Goal: Task Accomplishment & Management: Use online tool/utility

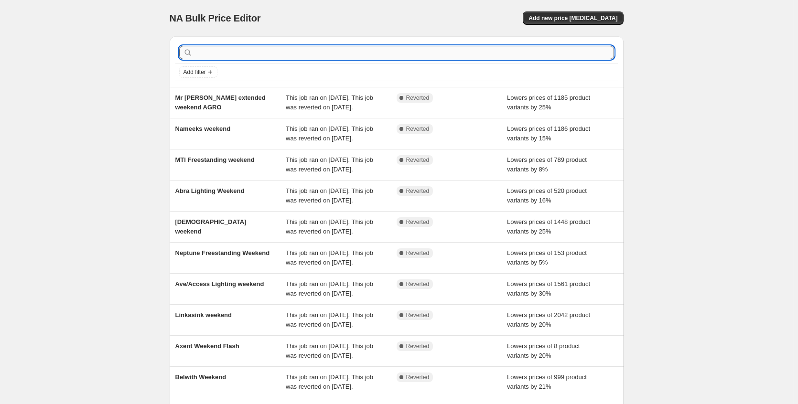
click at [258, 58] on input "text" at bounding box center [403, 52] width 419 height 13
type input "[PERSON_NAME]"
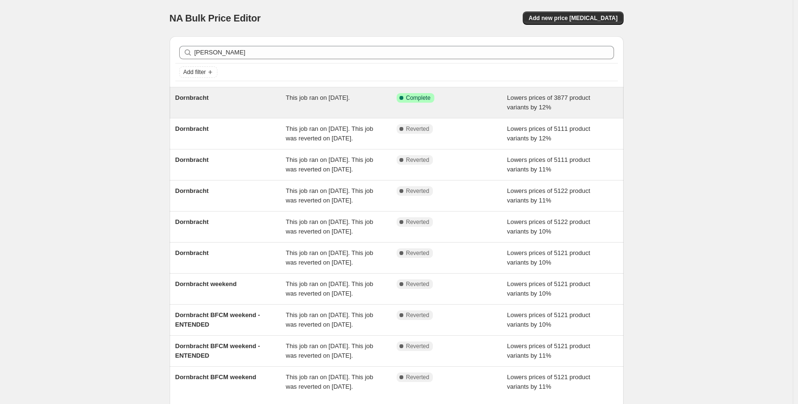
click at [301, 104] on div "This job ran on June 30, 2025." at bounding box center [341, 102] width 111 height 19
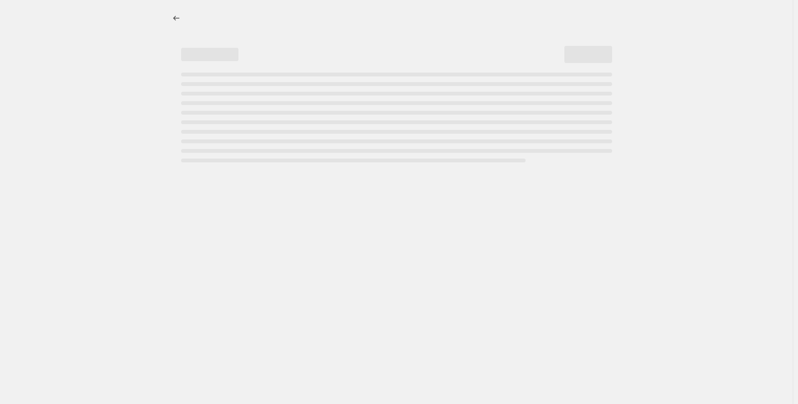
select select "percentage"
select select "no_change"
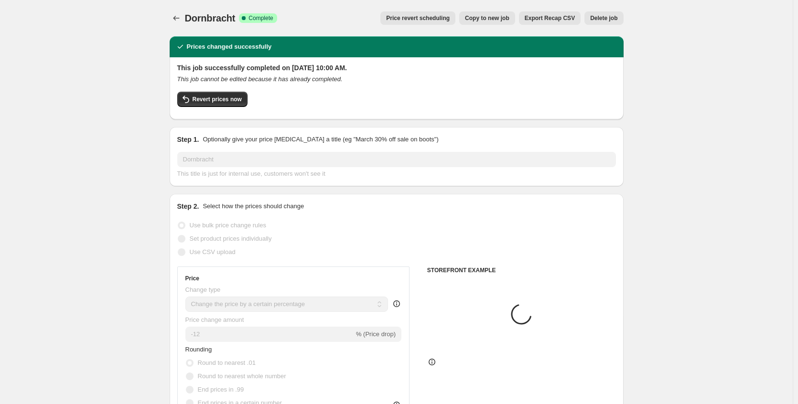
select select "collection"
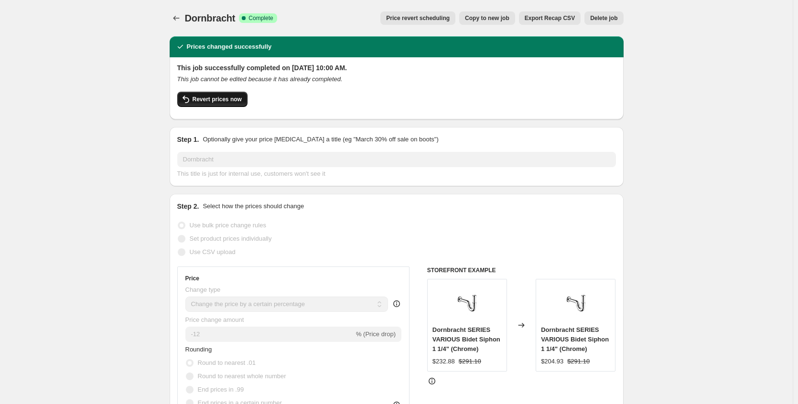
click at [231, 98] on span "Revert prices now" at bounding box center [216, 100] width 49 height 8
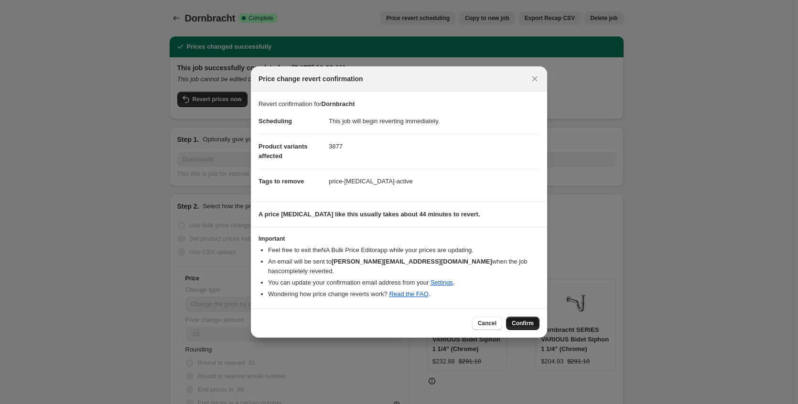
click at [530, 321] on span "Confirm" at bounding box center [523, 324] width 22 height 8
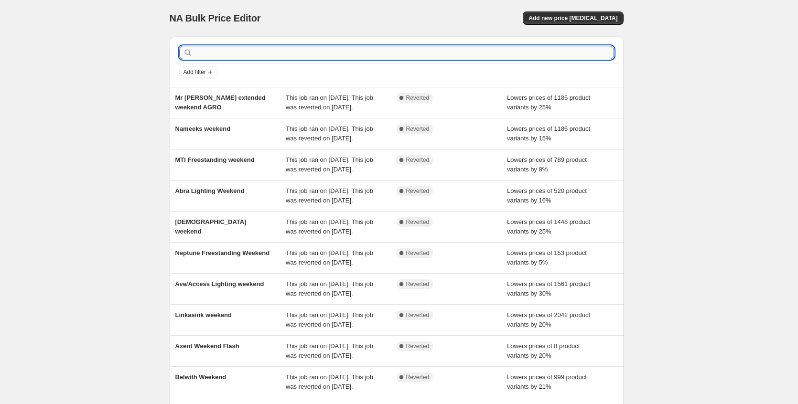
click at [278, 52] on input "text" at bounding box center [403, 52] width 419 height 13
type input "[PERSON_NAME]"
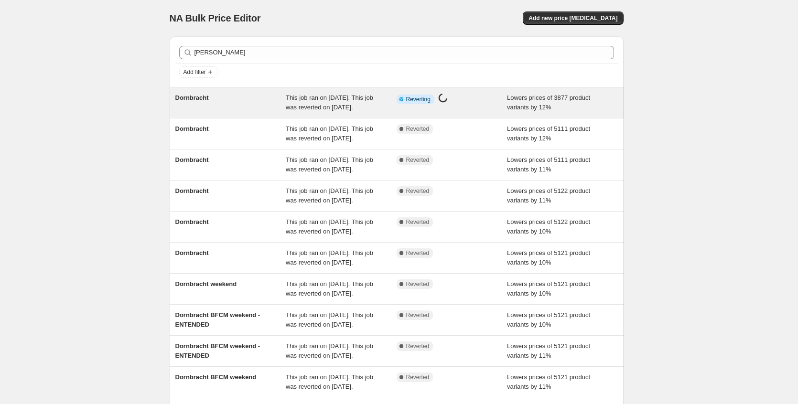
click at [315, 107] on span "This job ran on [DATE]. This job was reverted on [DATE]." at bounding box center [329, 102] width 87 height 17
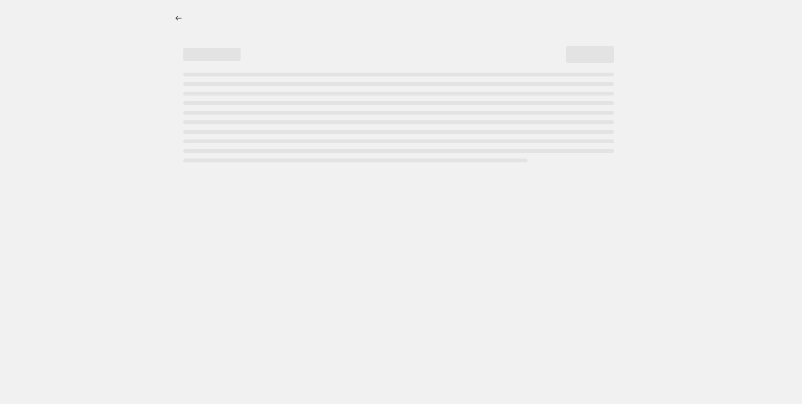
select select "percentage"
select select "no_change"
select select "collection"
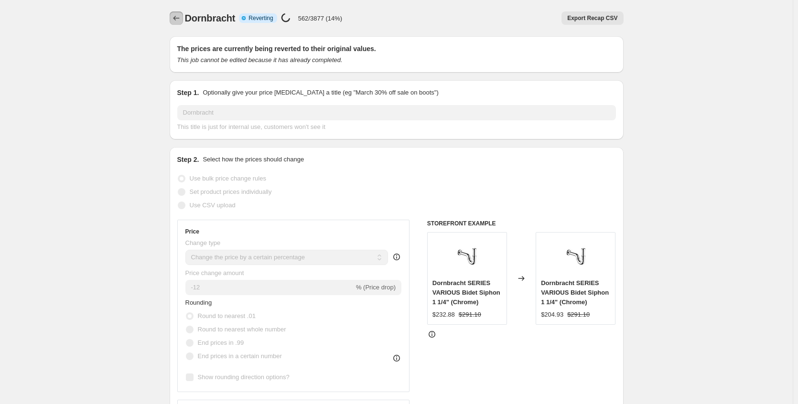
click at [177, 17] on icon "Price change jobs" at bounding box center [176, 18] width 10 height 10
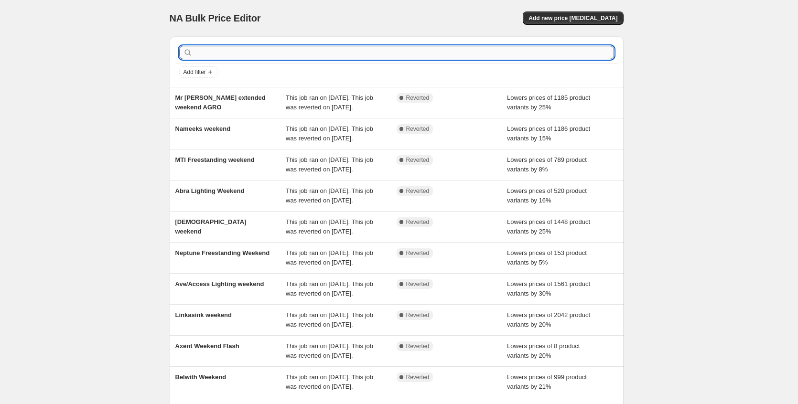
click at [245, 51] on input "text" at bounding box center [403, 52] width 419 height 13
type input "[PERSON_NAME]"
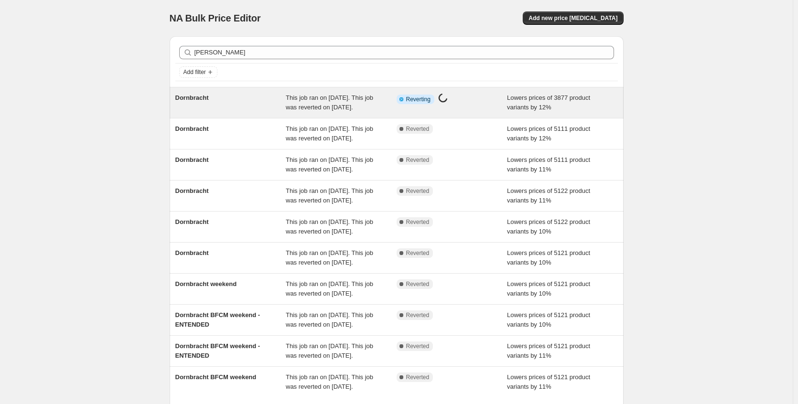
click at [262, 105] on div "Dornbracht" at bounding box center [230, 102] width 111 height 19
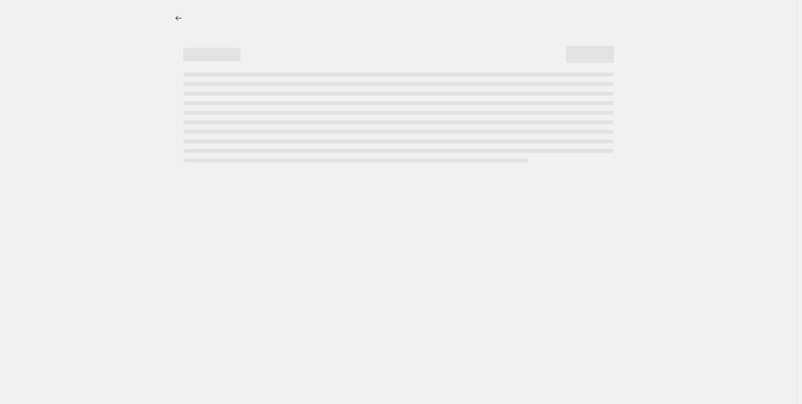
select select "percentage"
select select "no_change"
select select "collection"
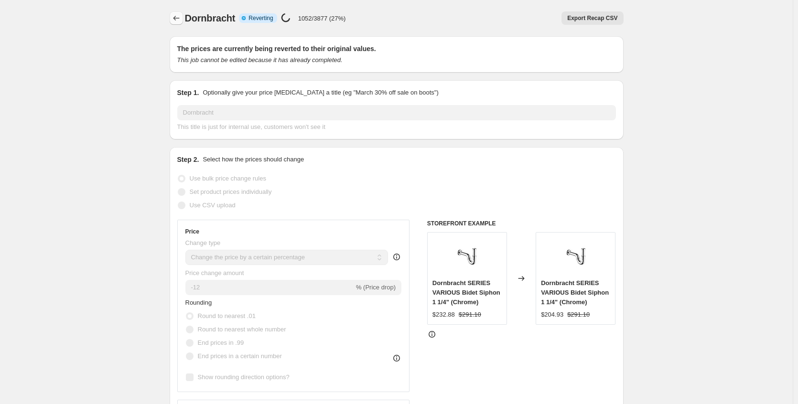
click at [181, 19] on icon "Price change jobs" at bounding box center [176, 18] width 10 height 10
